Goal: Task Accomplishment & Management: Use online tool/utility

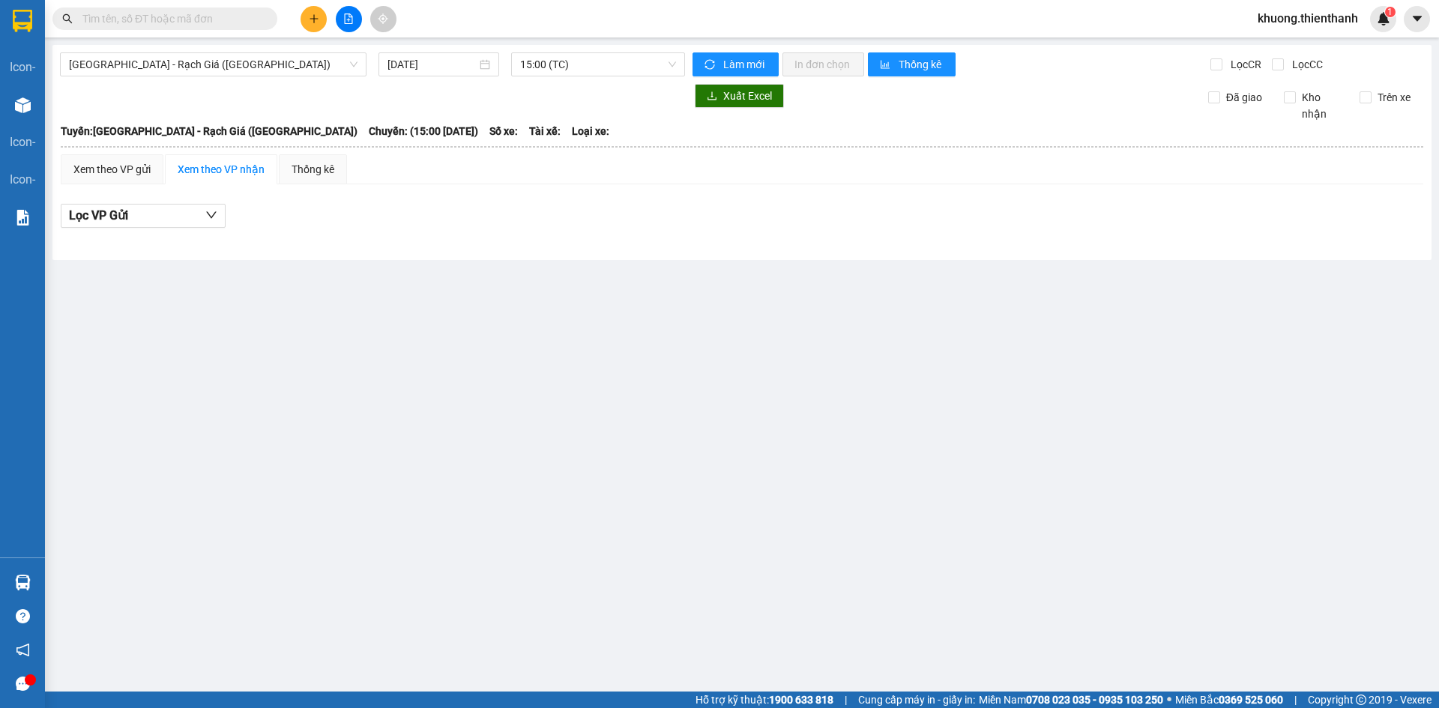
click at [418, 49] on div "[GEOGRAPHIC_DATA] - Rạch Giá ([GEOGRAPHIC_DATA]) [DATE] 15:00 (TC) Làm mới In đ…" at bounding box center [741, 152] width 1379 height 215
click at [431, 61] on input "[DATE]" at bounding box center [432, 64] width 89 height 16
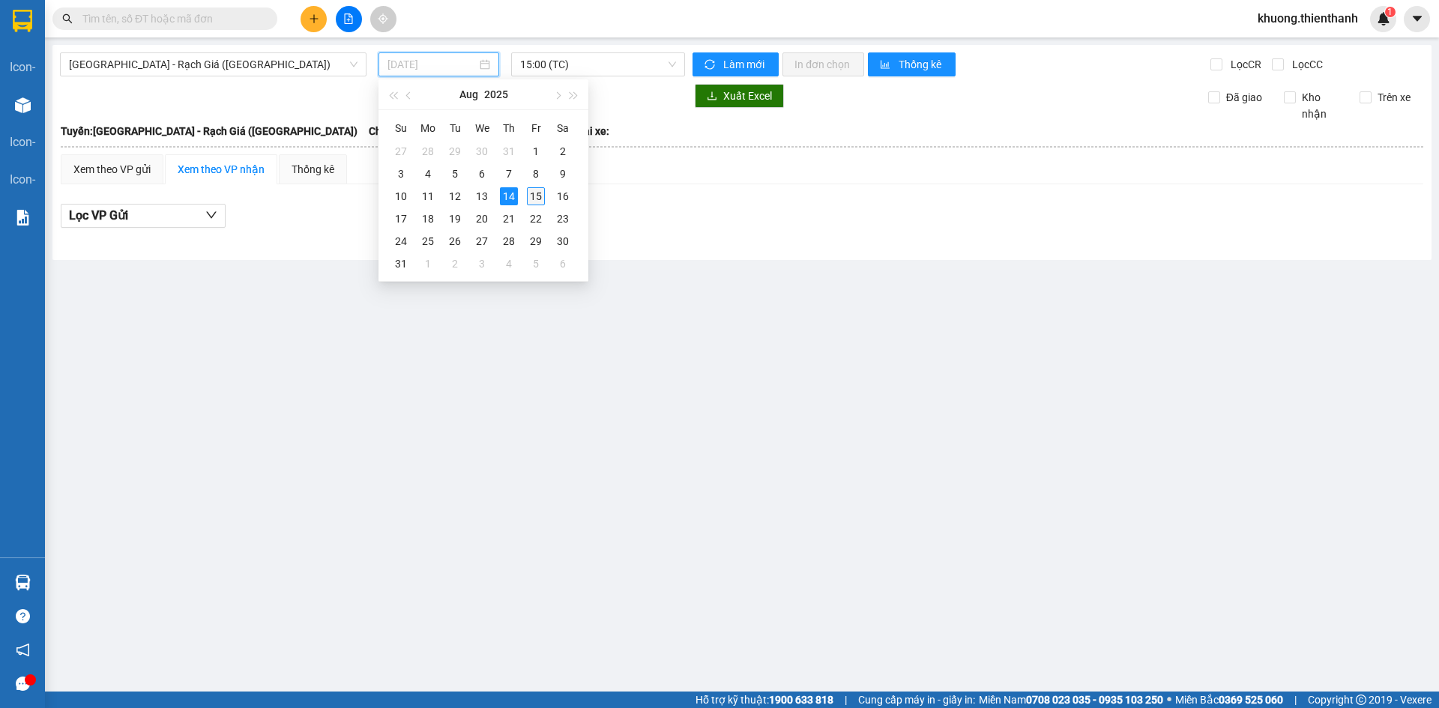
click at [534, 191] on div "15" at bounding box center [536, 196] width 18 height 18
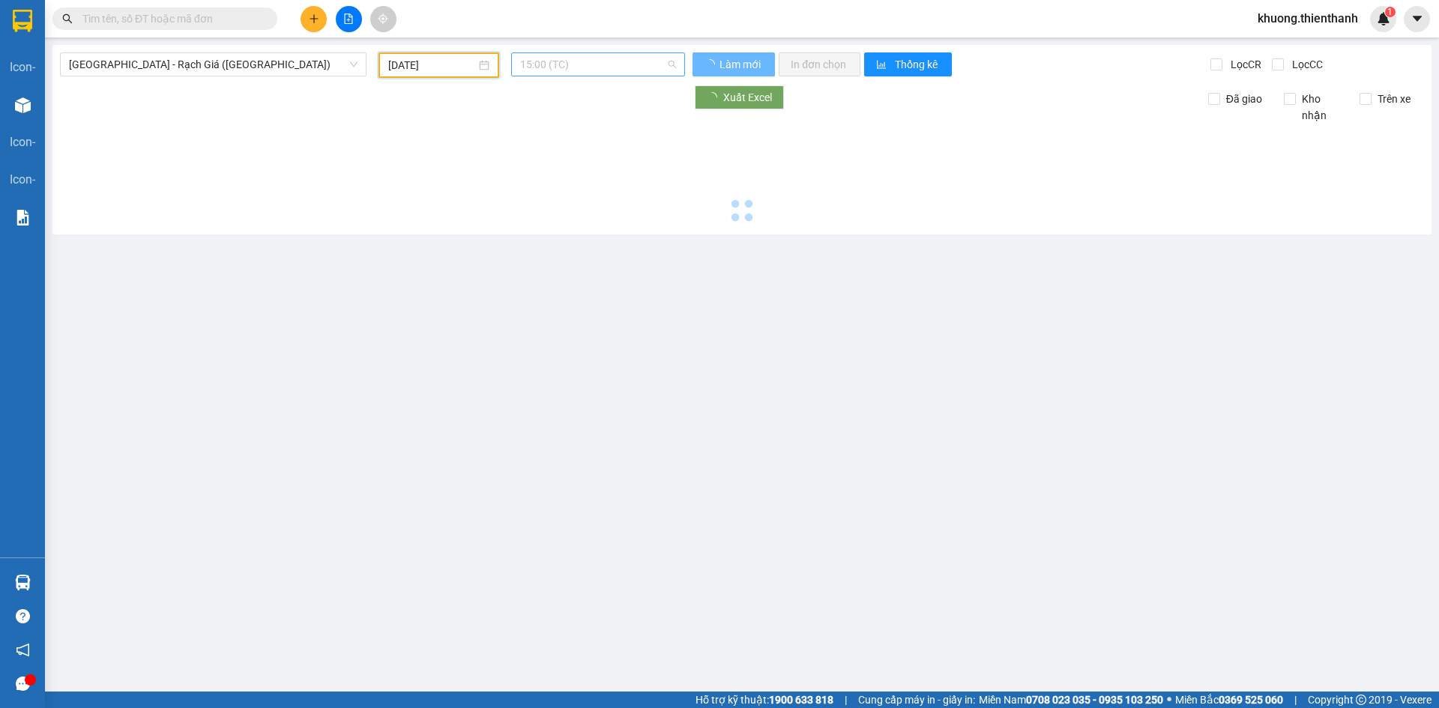
click at [541, 66] on span "15:00 (TC)" at bounding box center [598, 64] width 156 height 22
type input "[DATE]"
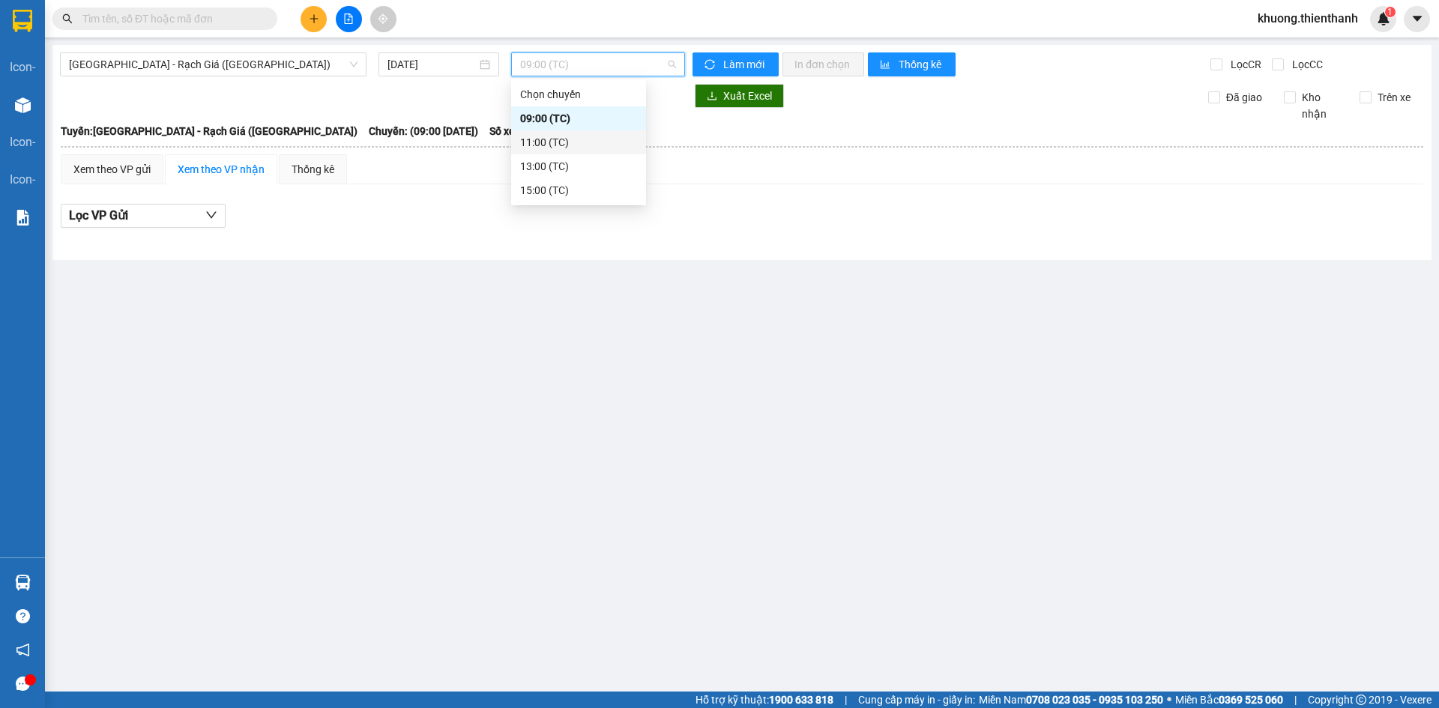
drag, startPoint x: 543, startPoint y: 136, endPoint x: 543, endPoint y: 49, distance: 86.2
click at [543, 136] on div "11:00 (TC)" at bounding box center [578, 142] width 117 height 16
drag, startPoint x: 539, startPoint y: 67, endPoint x: 558, endPoint y: 132, distance: 68.1
click at [540, 70] on span "11:00 (TC)" at bounding box center [598, 64] width 156 height 22
click at [552, 173] on div "13:00 (TC)" at bounding box center [578, 166] width 117 height 16
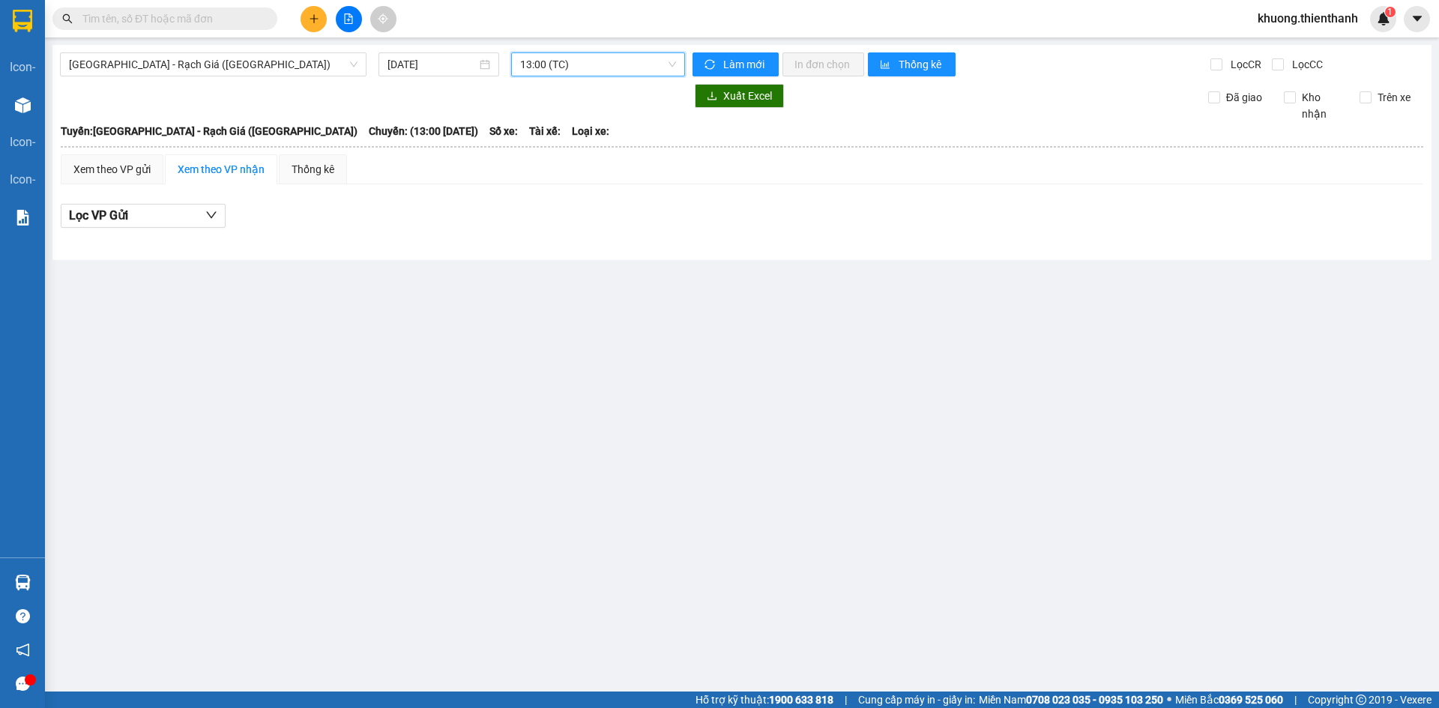
drag, startPoint x: 567, startPoint y: 57, endPoint x: 573, endPoint y: 196, distance: 138.8
click at [567, 91] on body "Kết quả tìm kiếm ( 0 ) Bộ lọc No Data khuong.thienthanh 1 icon- Login Kho hàng …" at bounding box center [719, 354] width 1439 height 708
click at [568, 188] on div "15:00 (TC)" at bounding box center [578, 190] width 117 height 16
click at [603, 262] on main "[GEOGRAPHIC_DATA] - Rạch Giá ([GEOGRAPHIC_DATA]) [DATE] 15:00 15:00 (TC) Làm mớ…" at bounding box center [719, 346] width 1439 height 692
click at [245, 73] on span "[GEOGRAPHIC_DATA] - Rạch Giá ([GEOGRAPHIC_DATA])" at bounding box center [213, 64] width 289 height 22
